Goal: Ask a question

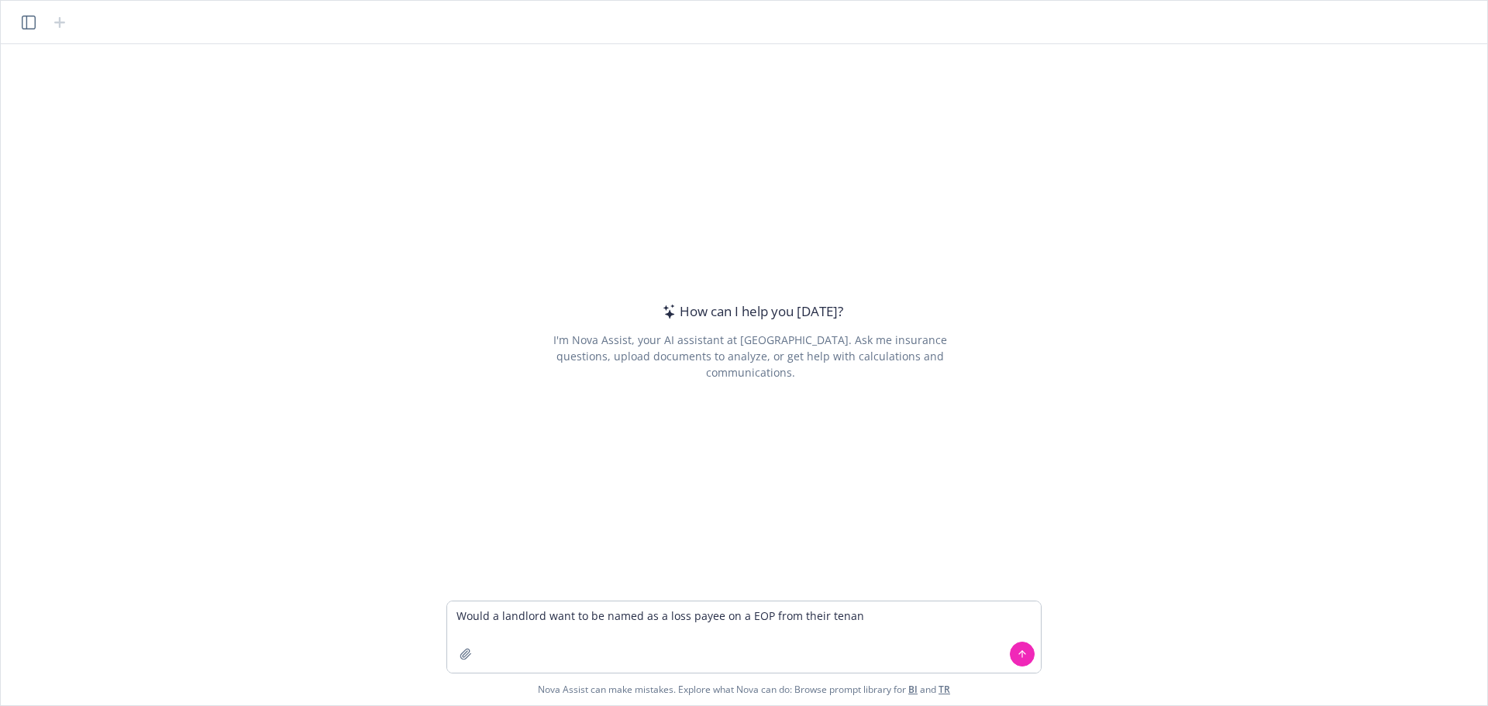
type textarea "Would a landlord want to be named as a loss payee on a EOP from their tenant"
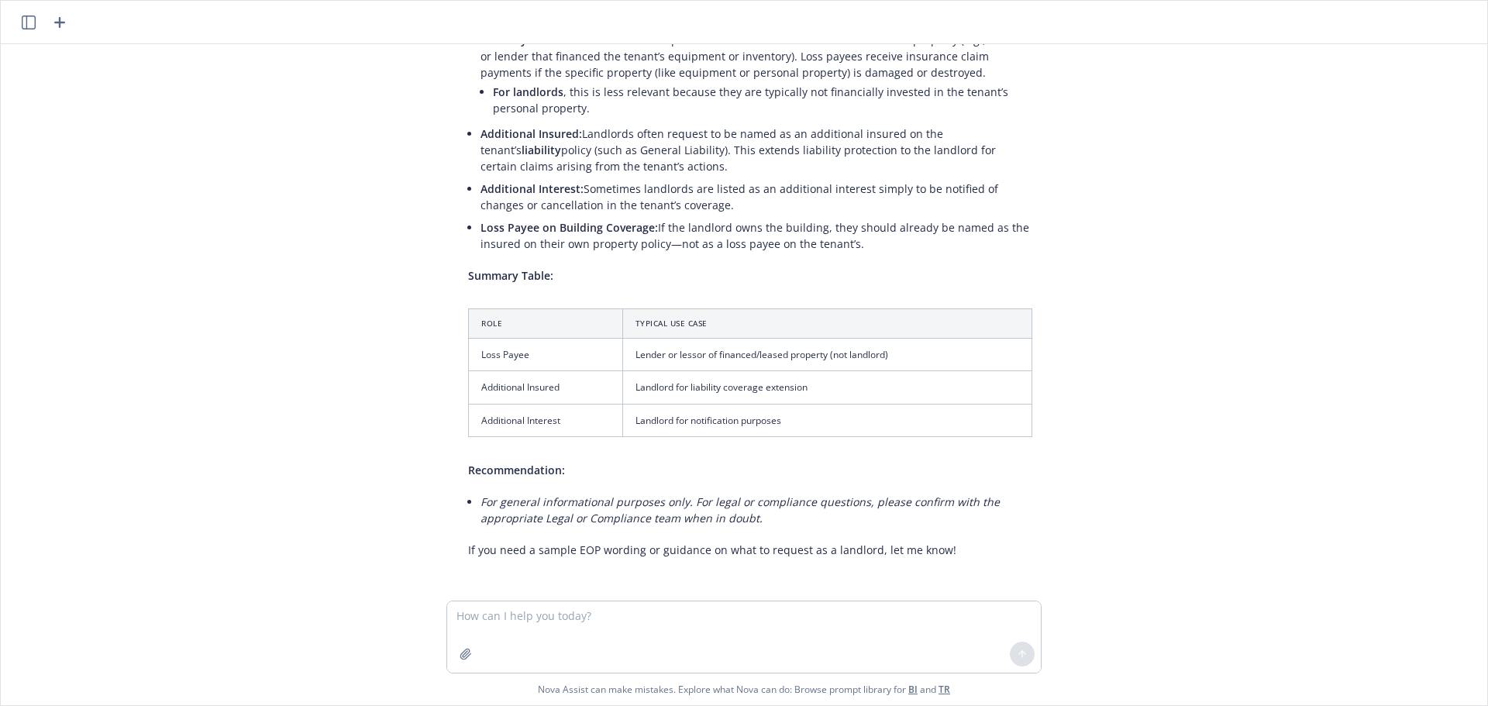
scroll to position [172, 0]
